Goal: Task Accomplishment & Management: Manage account settings

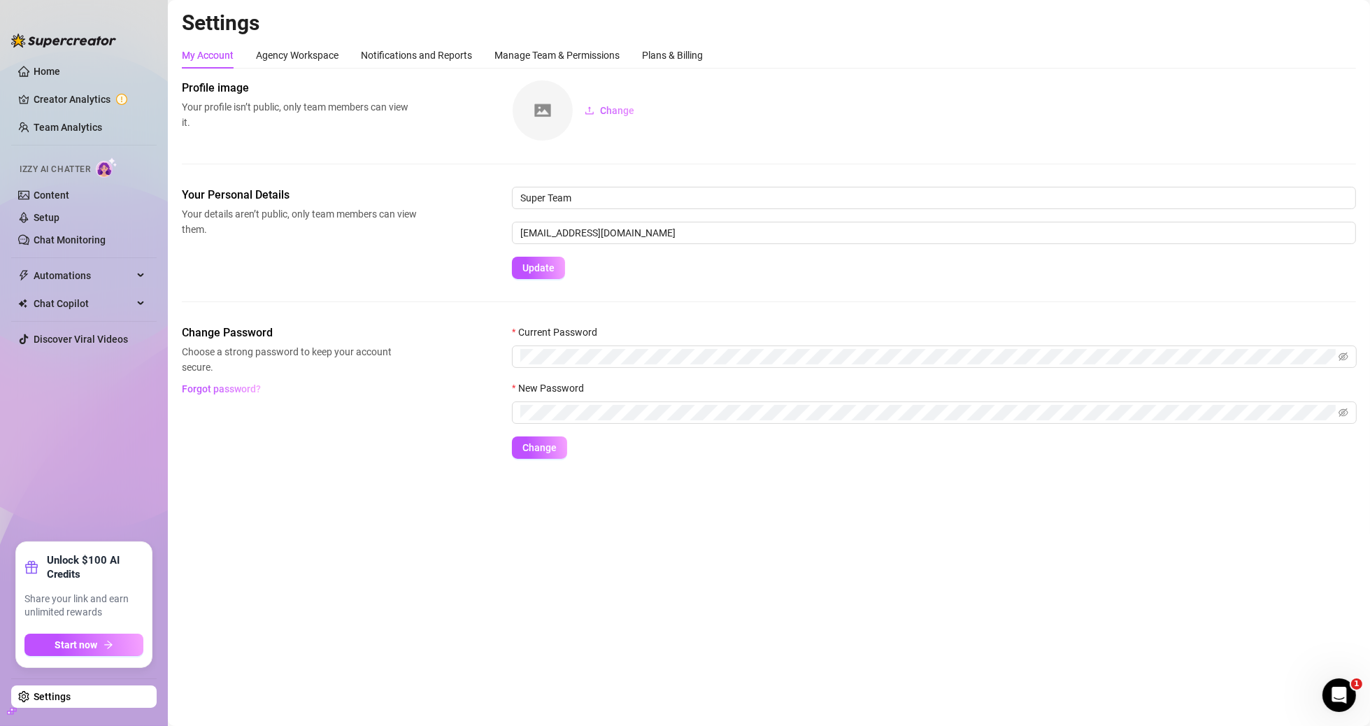
click at [59, 215] on link "Setup" at bounding box center [47, 217] width 26 height 11
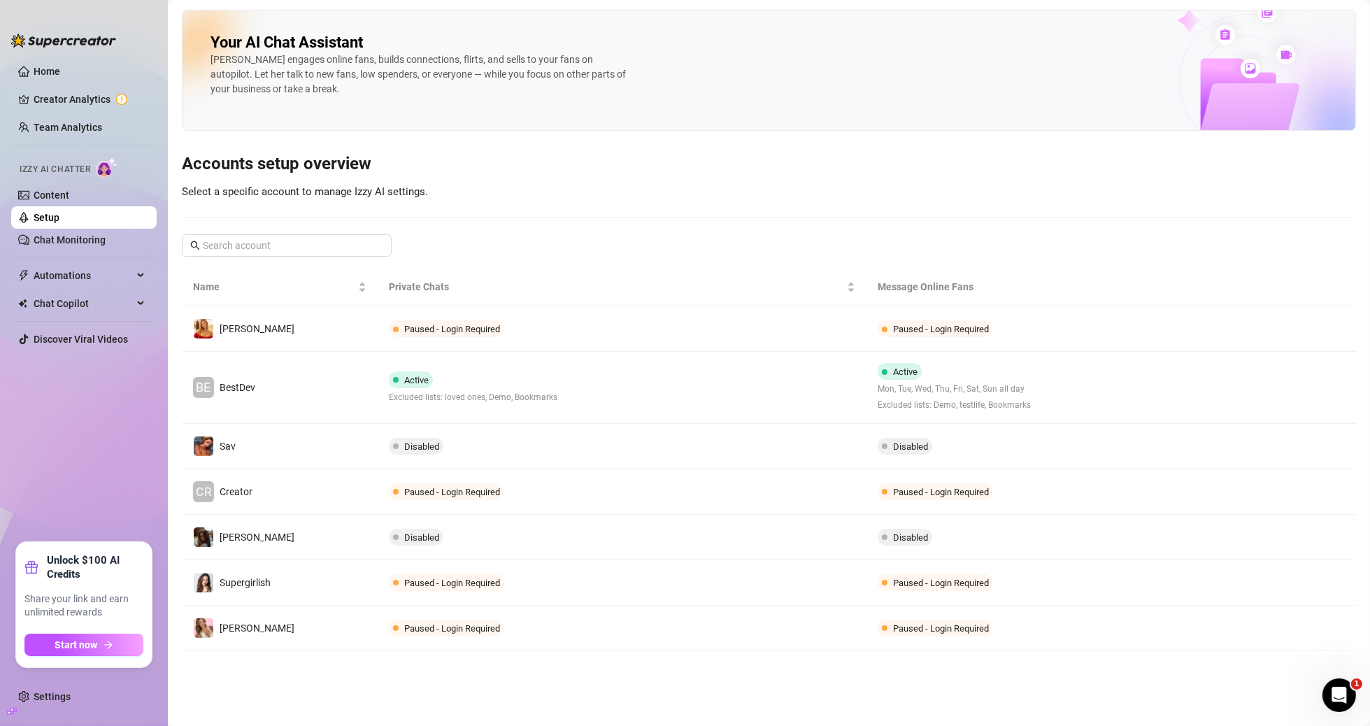
click at [624, 373] on td "Active Excluded lists: loved ones, Demo, Bookmarks" at bounding box center [623, 388] width 490 height 72
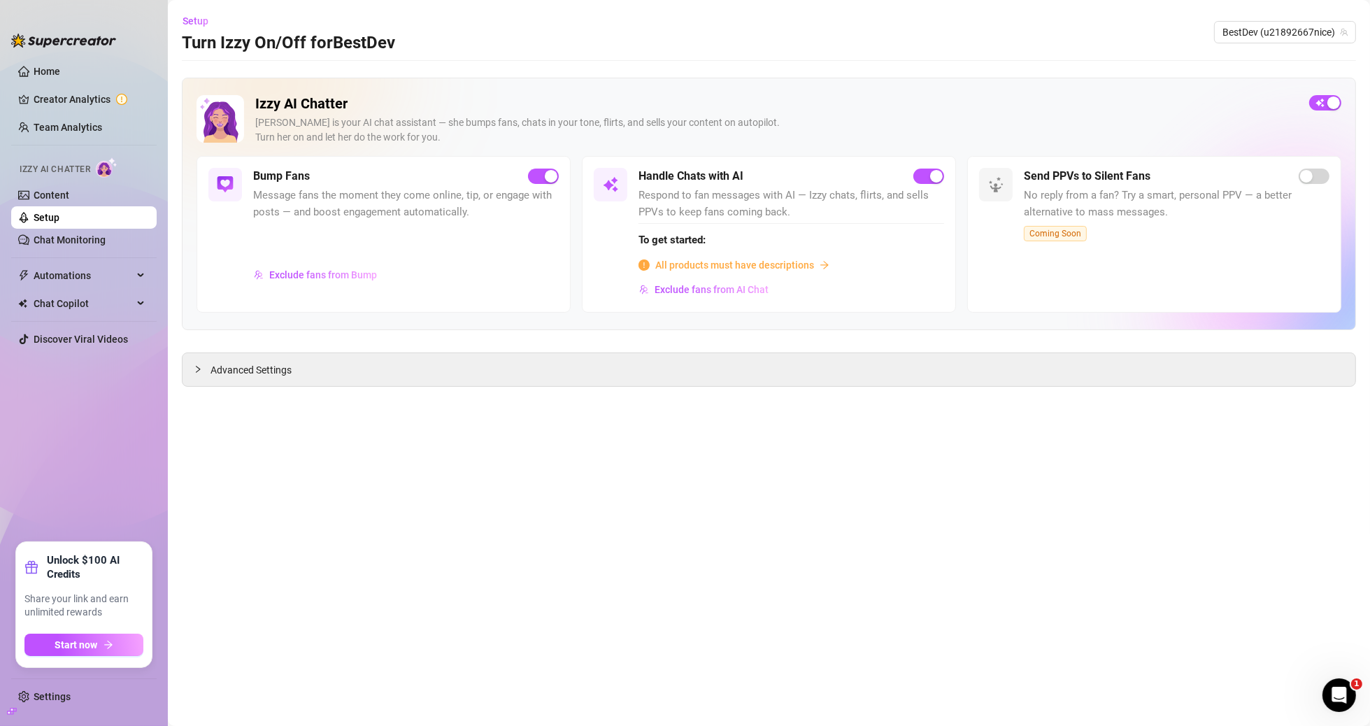
click at [279, 364] on span "Advanced Settings" at bounding box center [251, 369] width 81 height 15
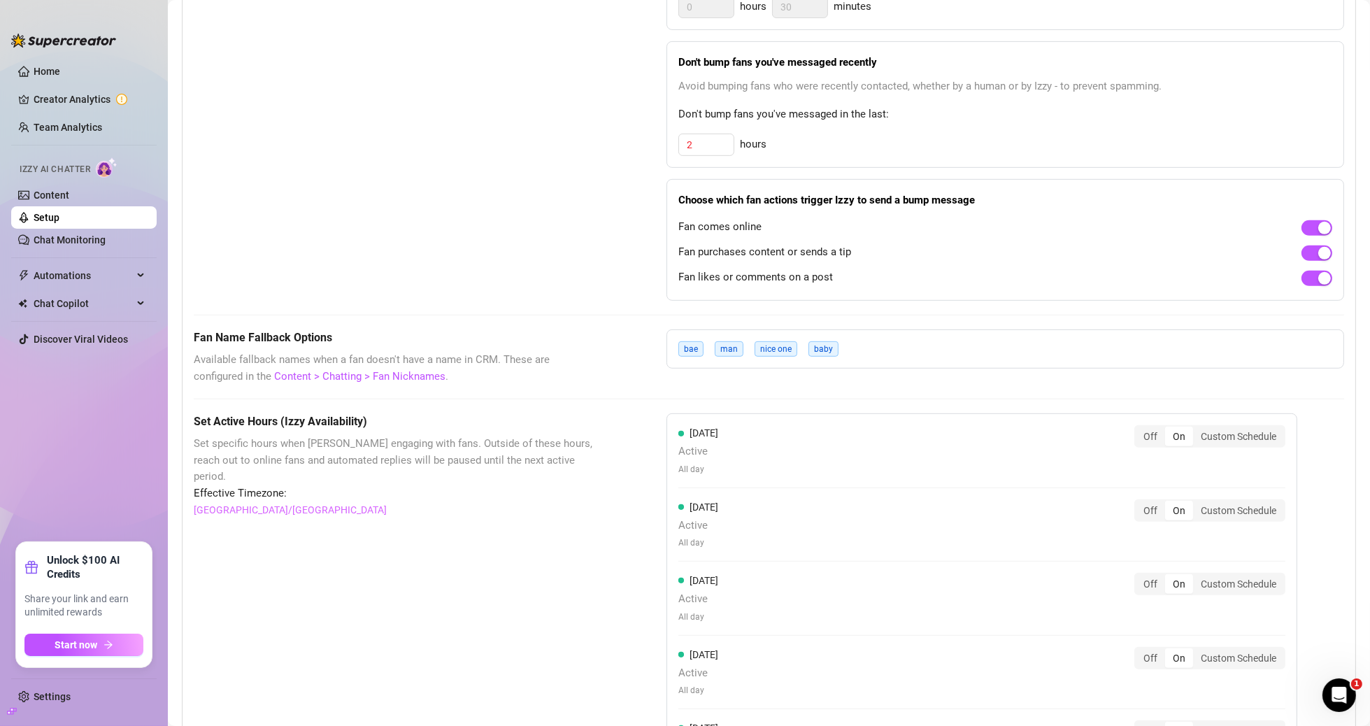
scroll to position [979, 0]
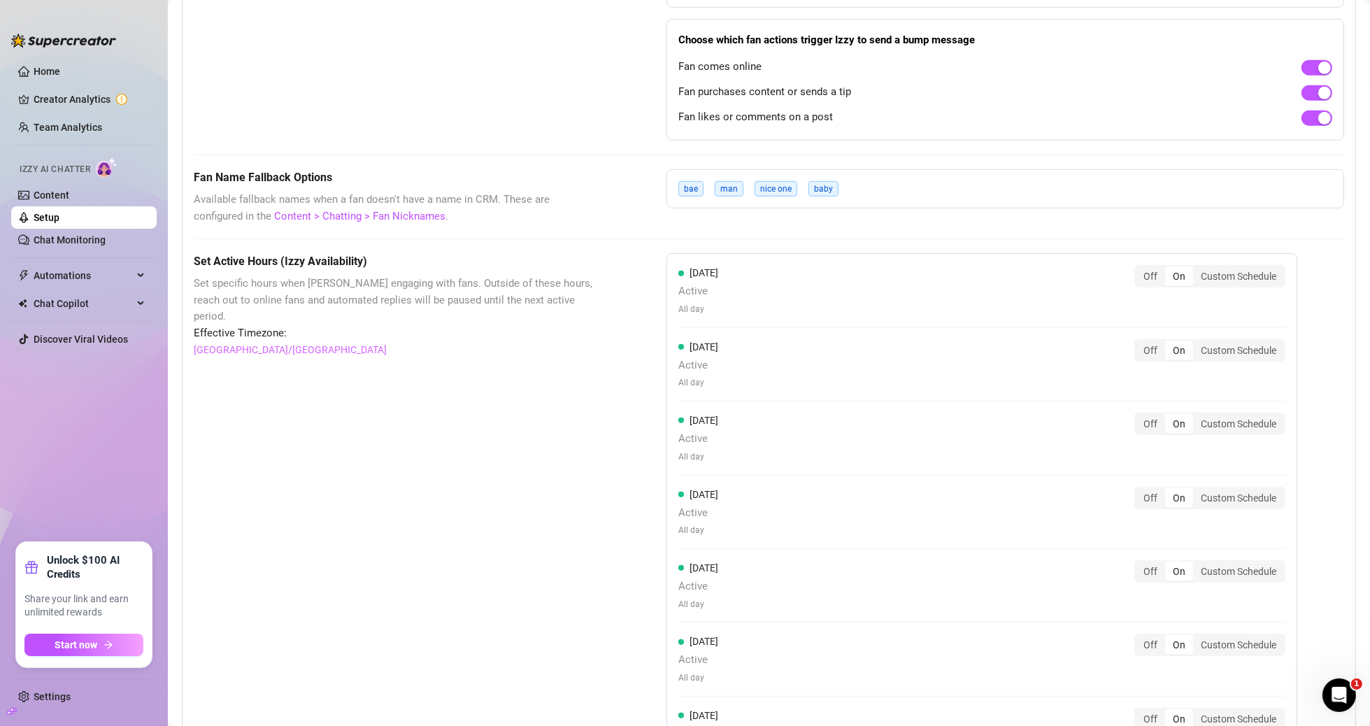
click at [732, 188] on span "man" at bounding box center [729, 188] width 29 height 15
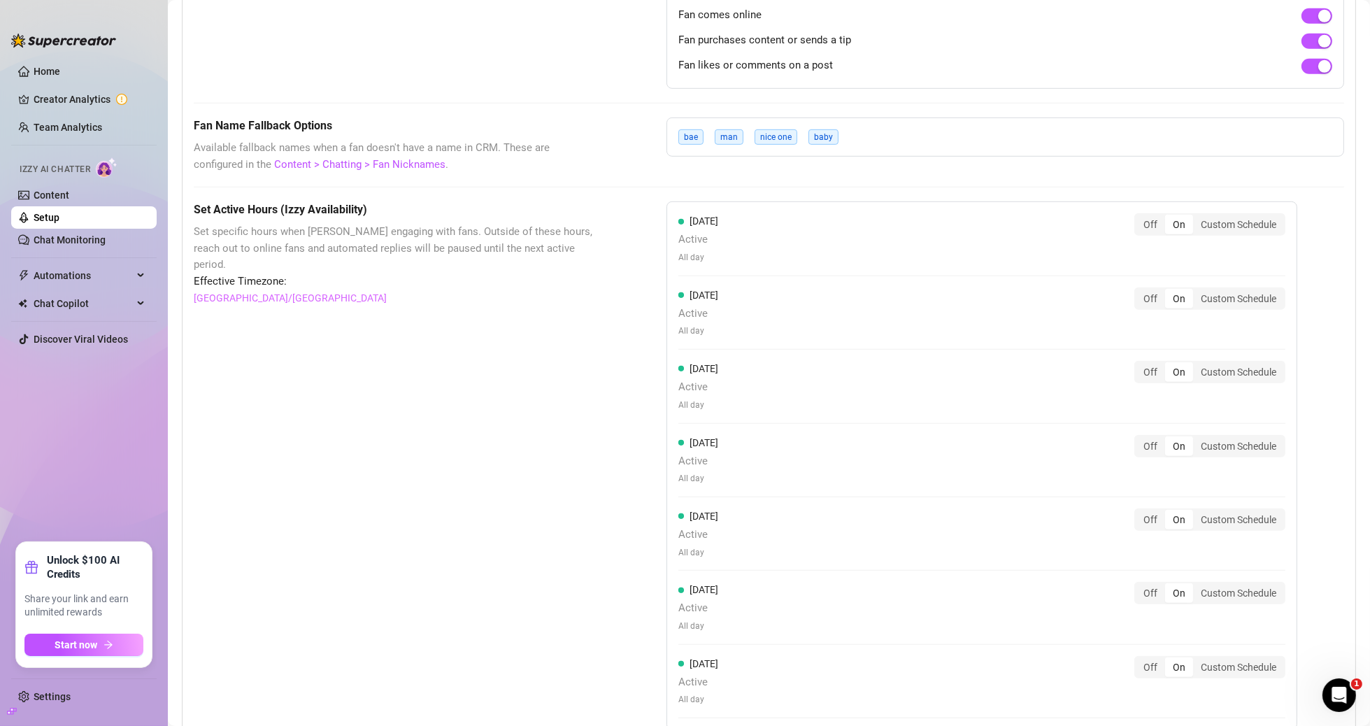
scroll to position [1119, 0]
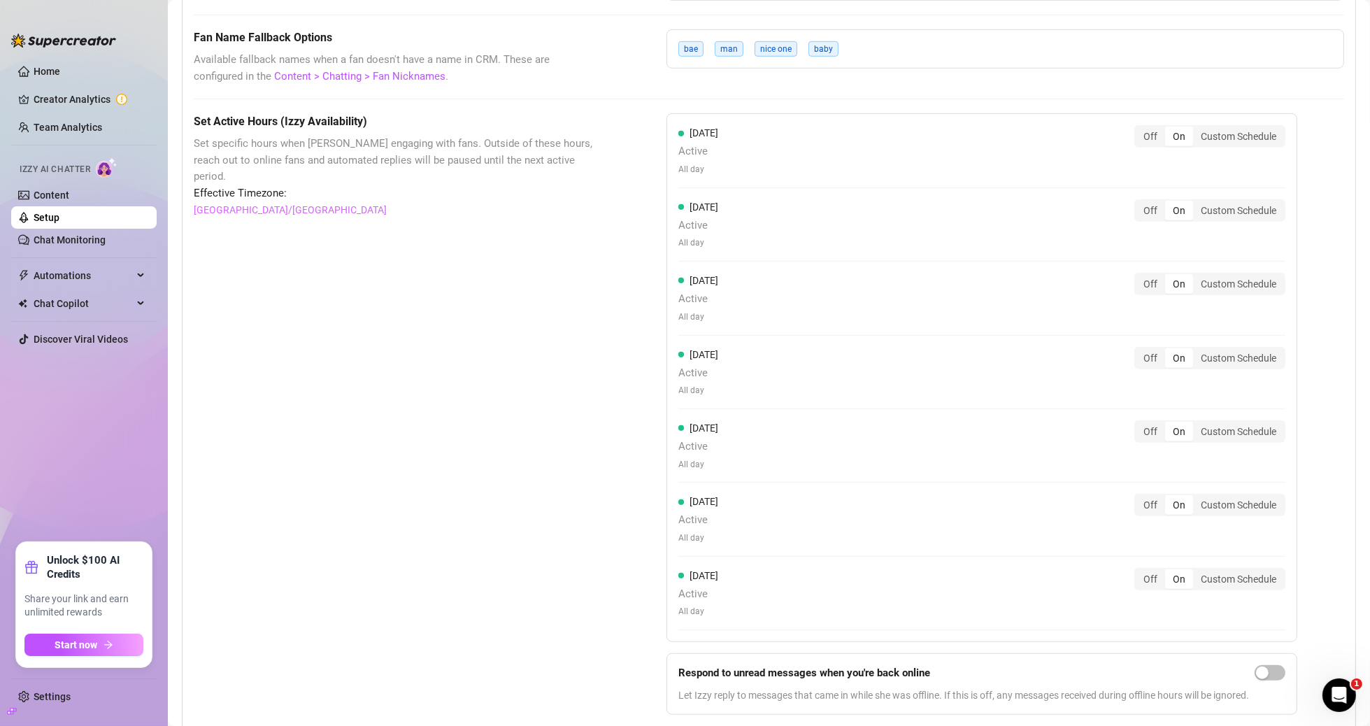
drag, startPoint x: 1151, startPoint y: 140, endPoint x: 1158, endPoint y: 183, distance: 44.0
click at [858, 140] on div "Off" at bounding box center [1150, 137] width 29 height 20
click at [858, 129] on input "Off" at bounding box center [1139, 129] width 0 height 0
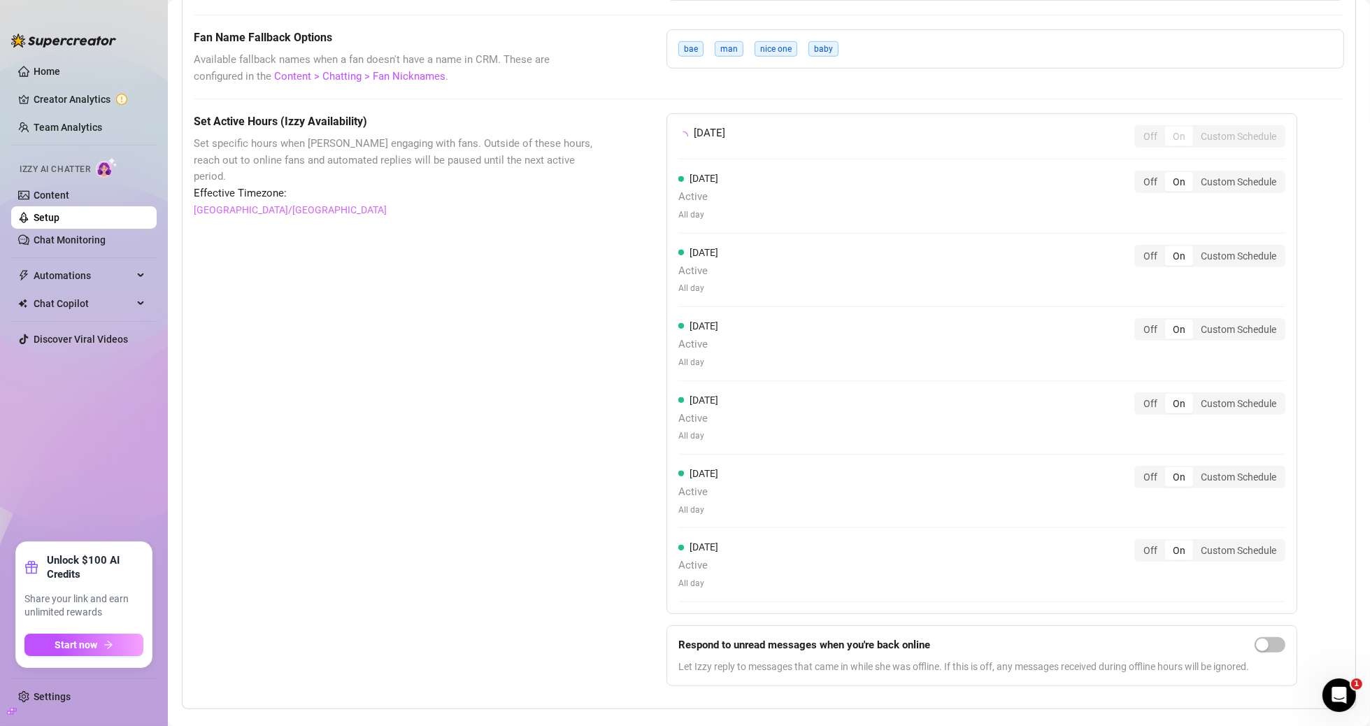
click at [858, 193] on div "[DATE] Active All day Off On Custom Schedule" at bounding box center [981, 196] width 607 height 50
click at [858, 182] on div "Off" at bounding box center [1150, 182] width 29 height 20
click at [858, 174] on input "Off" at bounding box center [1139, 174] width 0 height 0
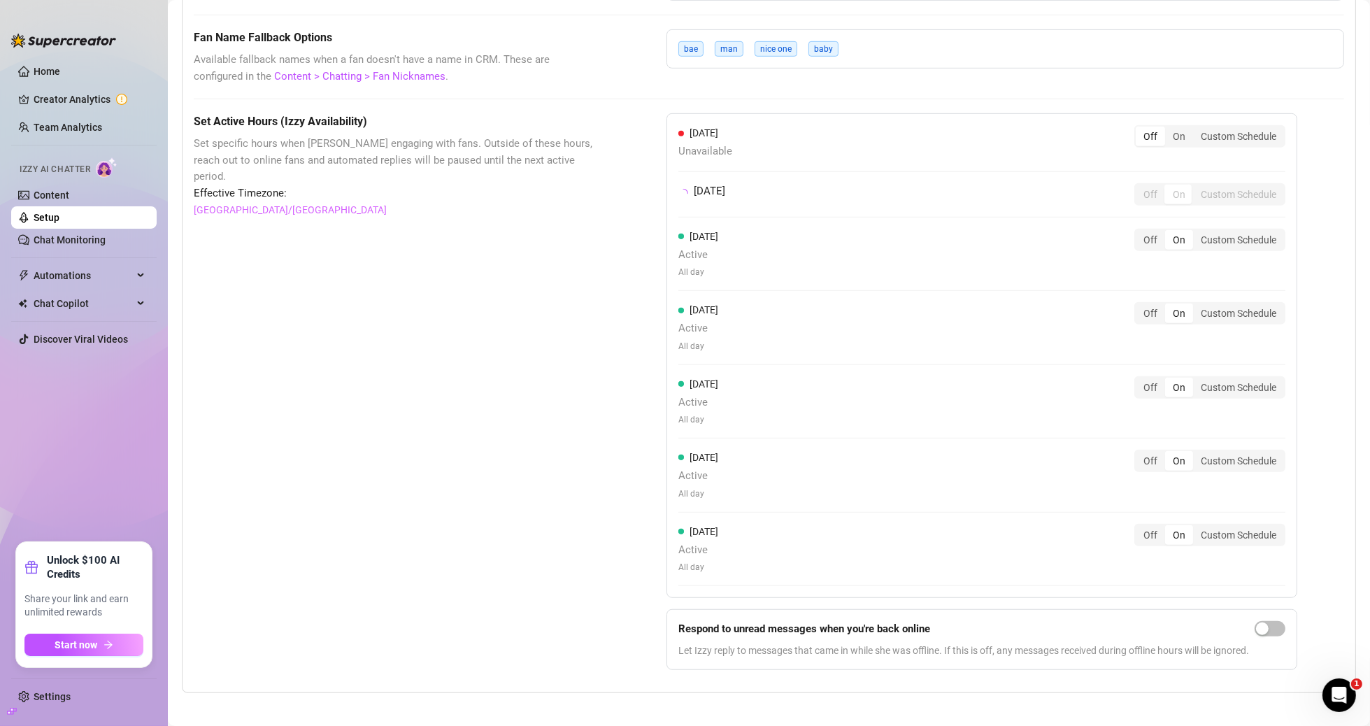
drag, startPoint x: 1157, startPoint y: 235, endPoint x: 1155, endPoint y: 252, distance: 16.9
click at [858, 235] on div "Off" at bounding box center [1150, 240] width 29 height 20
click at [858, 232] on input "Off" at bounding box center [1139, 232] width 0 height 0
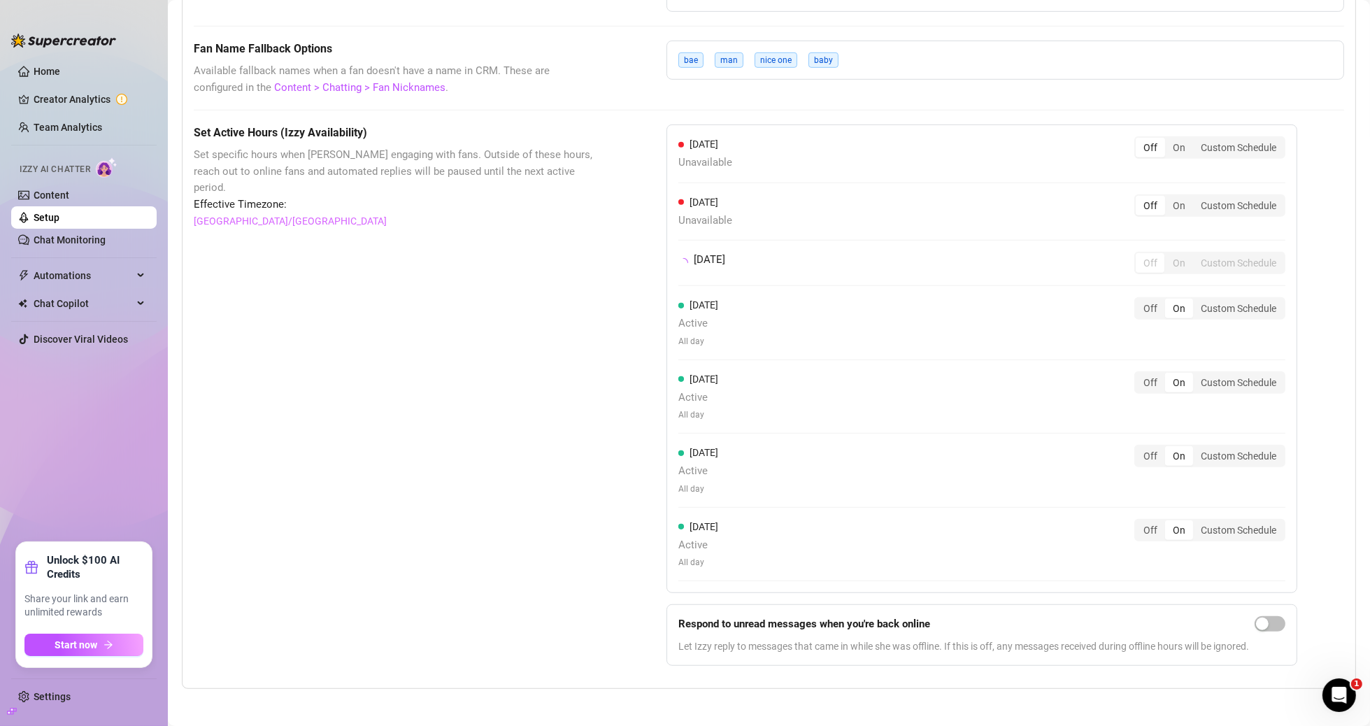
click at [858, 300] on div "Off" at bounding box center [1150, 309] width 29 height 20
click at [858, 301] on input "Off" at bounding box center [1139, 301] width 0 height 0
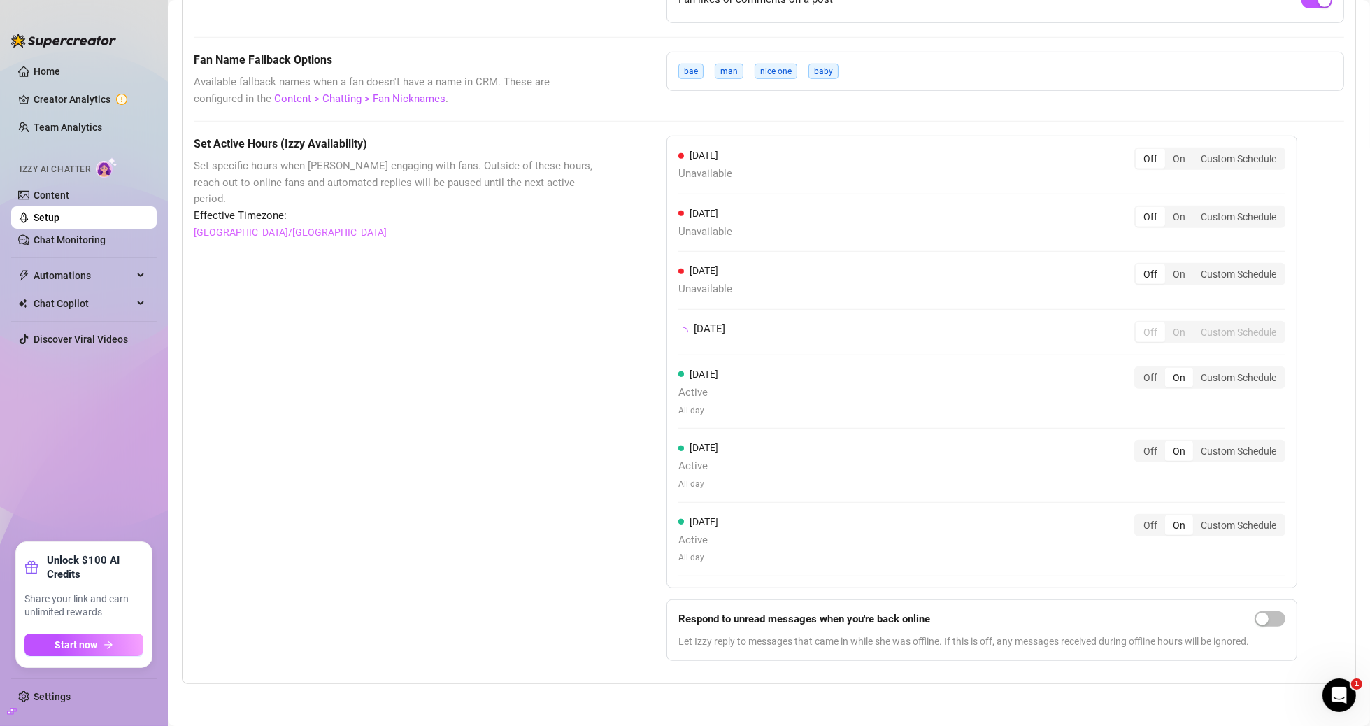
click at [858, 373] on div "Off" at bounding box center [1150, 378] width 29 height 20
click at [858, 370] on input "Off" at bounding box center [1139, 370] width 0 height 0
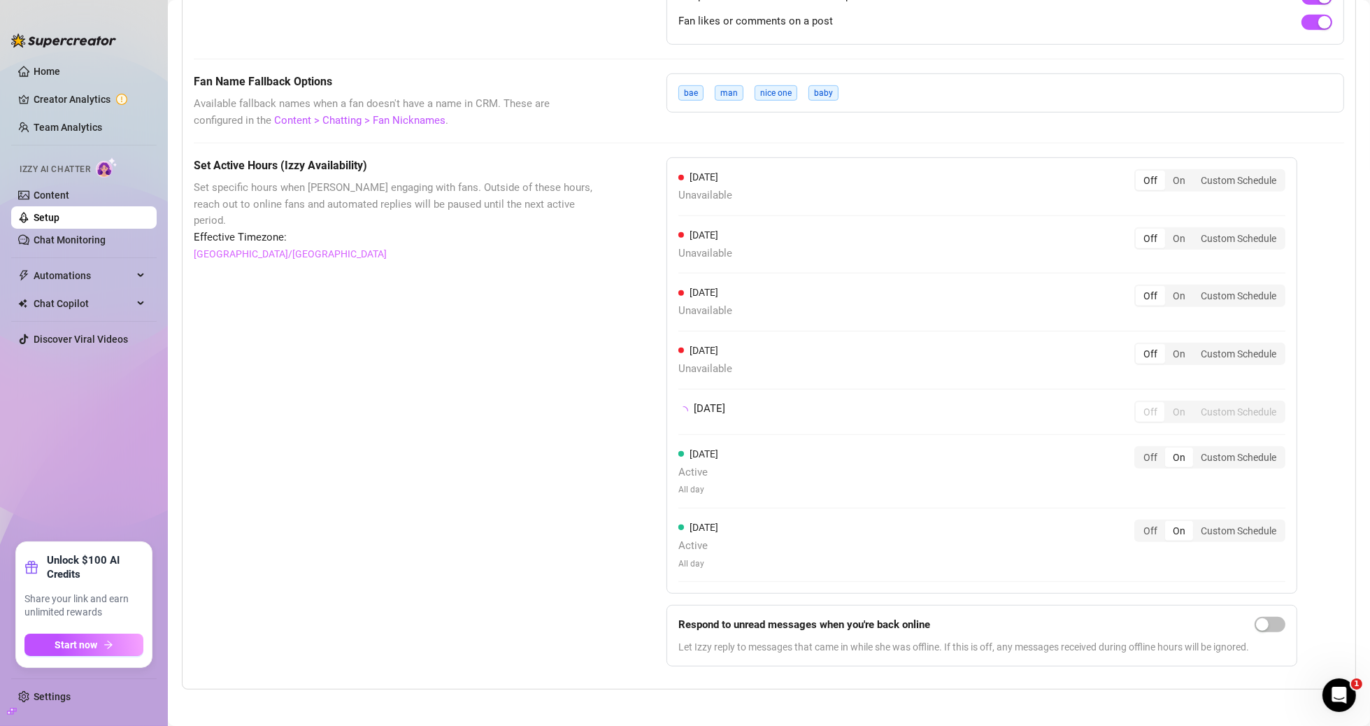
click at [858, 373] on div "Off" at bounding box center [1150, 458] width 29 height 20
click at [858, 373] on input "Off" at bounding box center [1139, 450] width 0 height 0
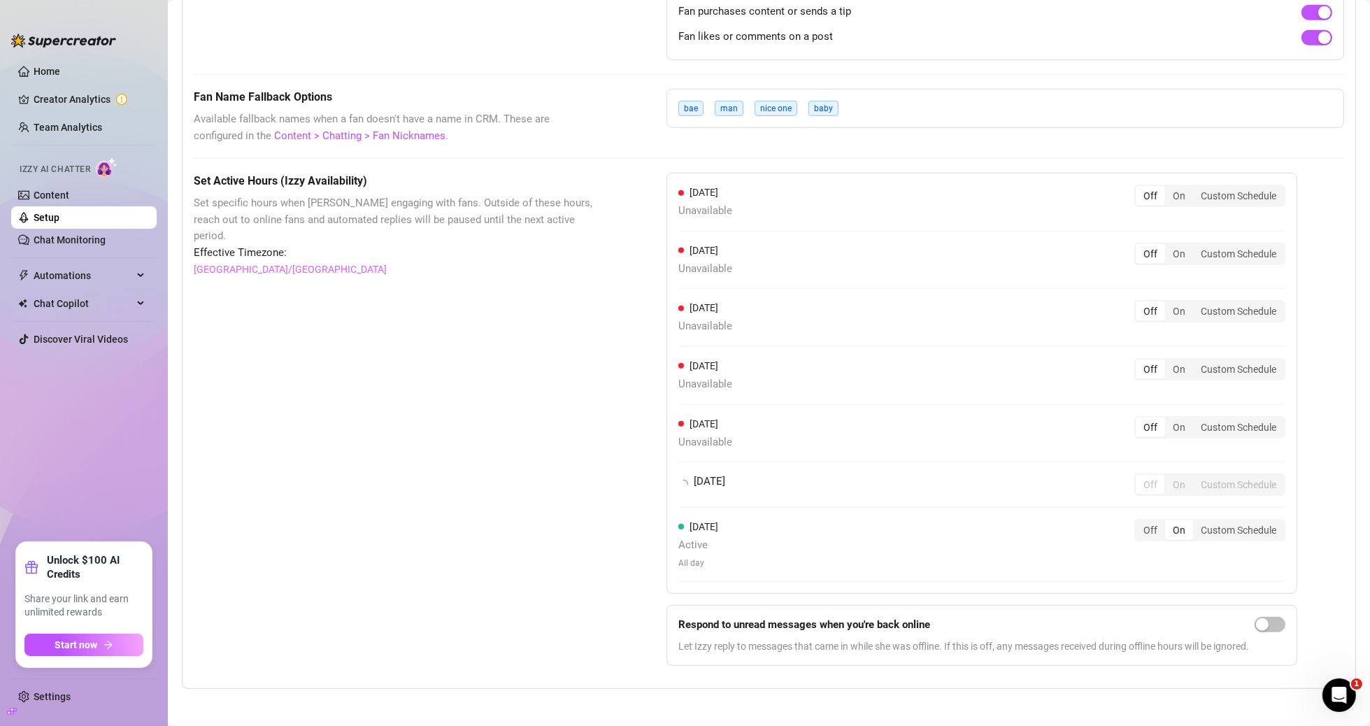
click at [858, 373] on div "Off" at bounding box center [1150, 530] width 29 height 20
click at [858, 373] on input "Off" at bounding box center [1139, 523] width 0 height 0
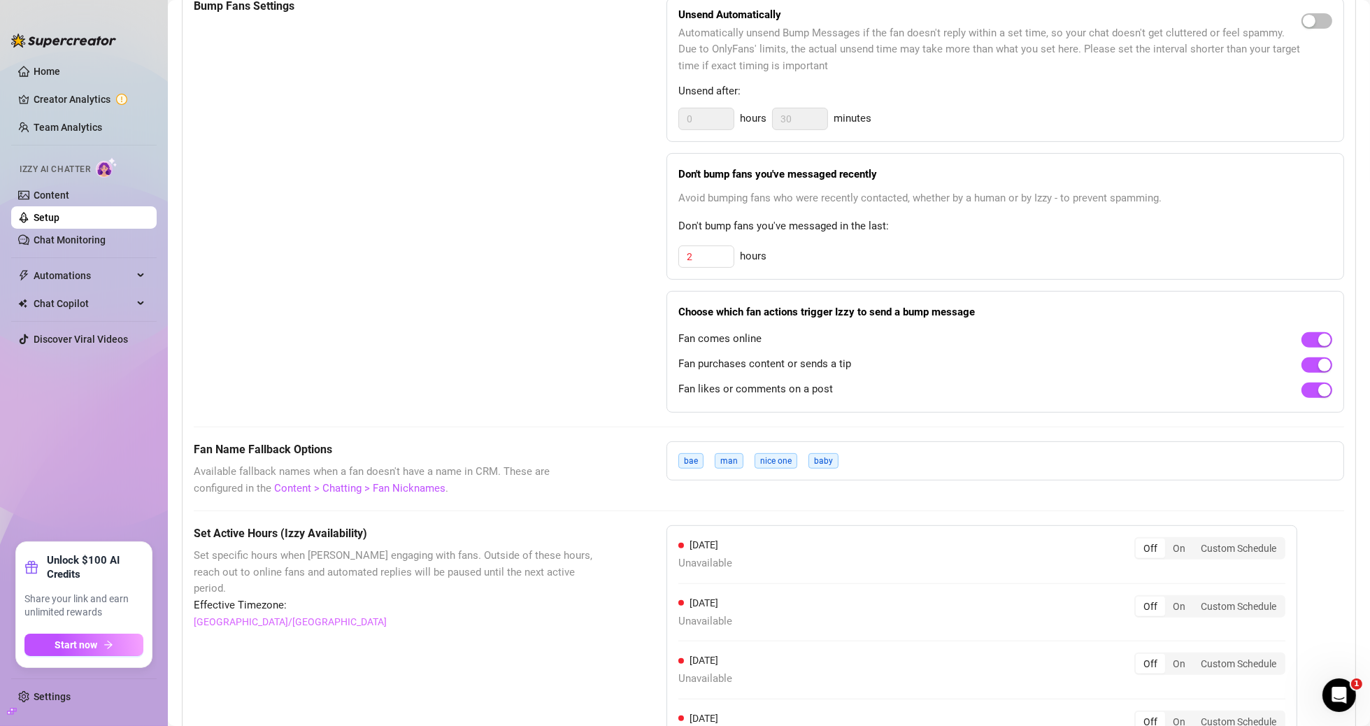
scroll to position [706, 0]
